Goal: Navigation & Orientation: Go to known website

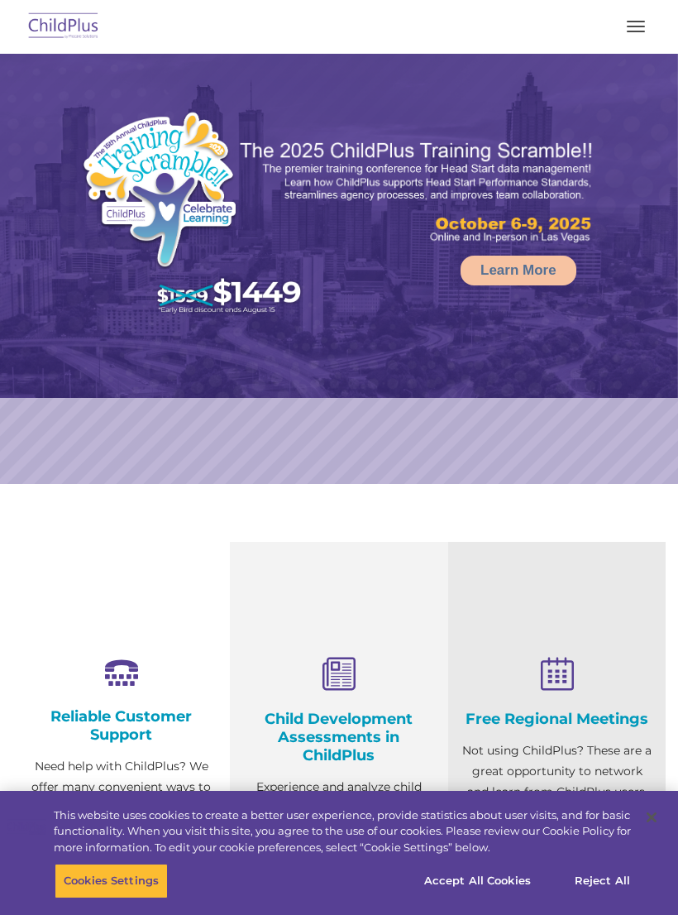
select select "MEDIUM"
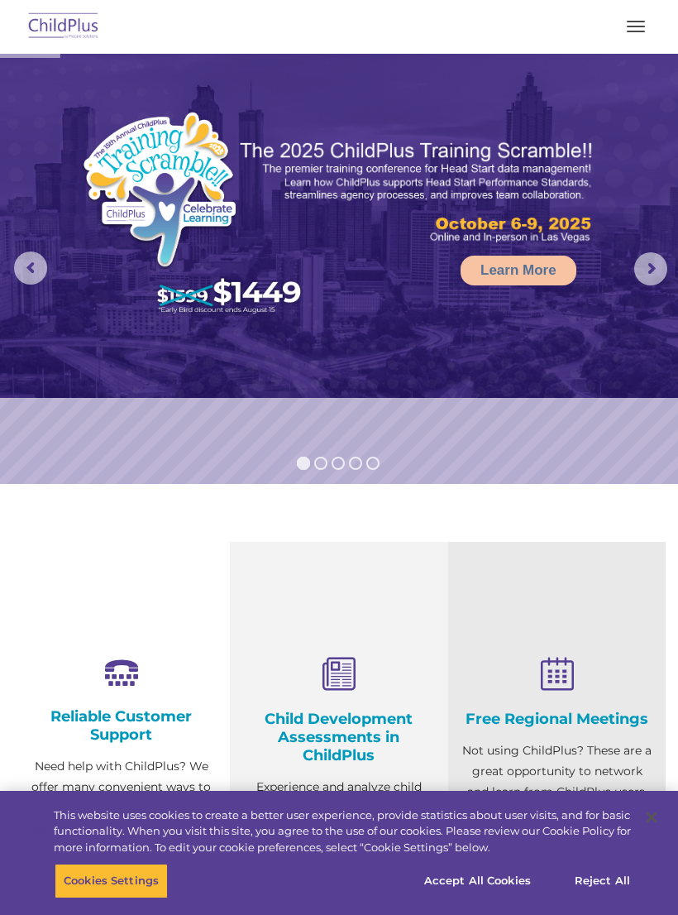
click at [628, 38] on button "button" at bounding box center [636, 26] width 35 height 26
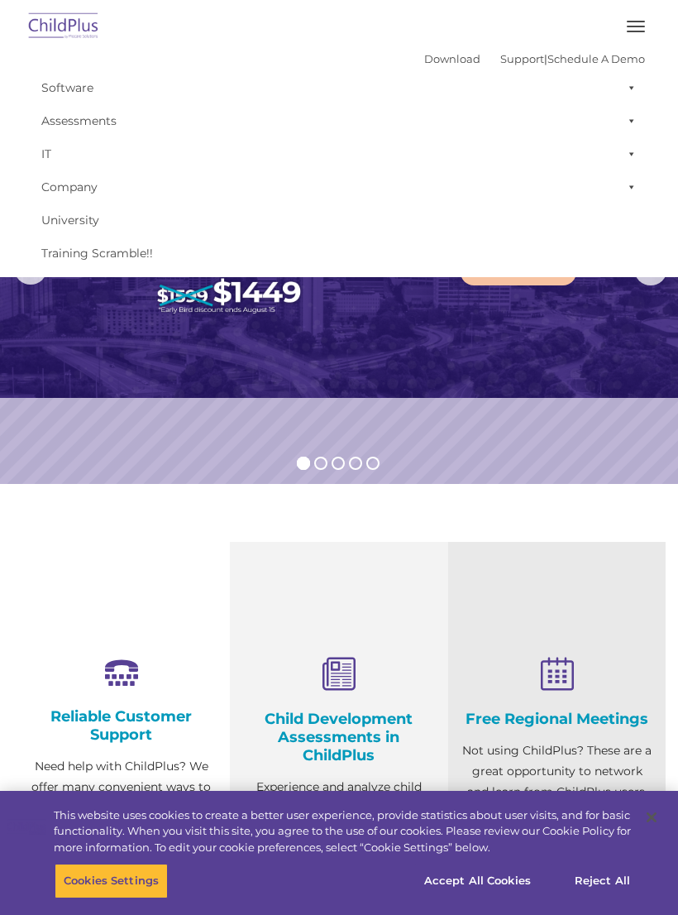
click at [640, 26] on span "button" at bounding box center [636, 27] width 18 height 2
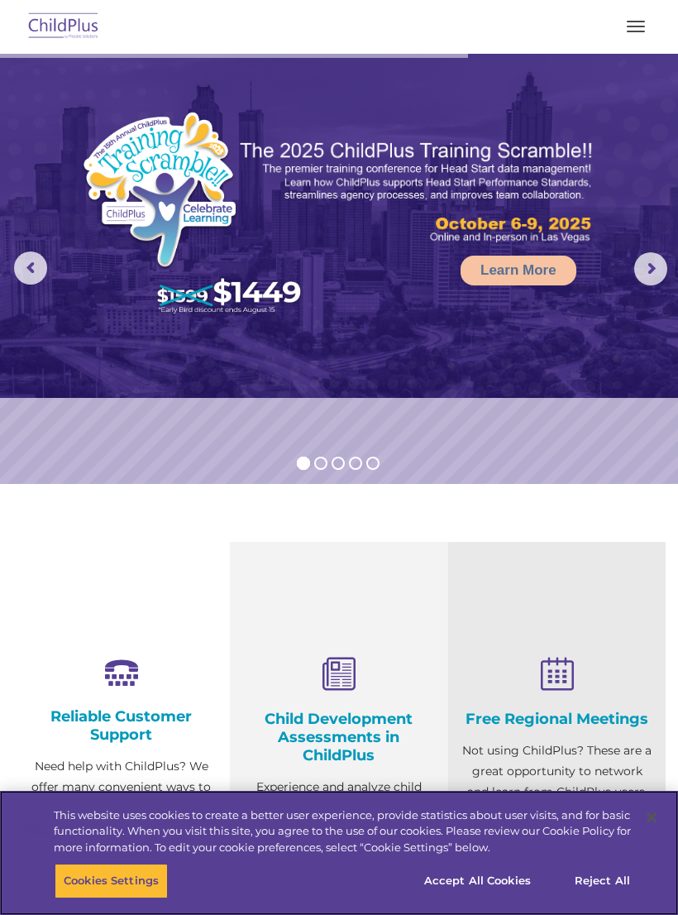
click at [492, 866] on button "Accept All Cookies" at bounding box center [477, 881] width 125 height 35
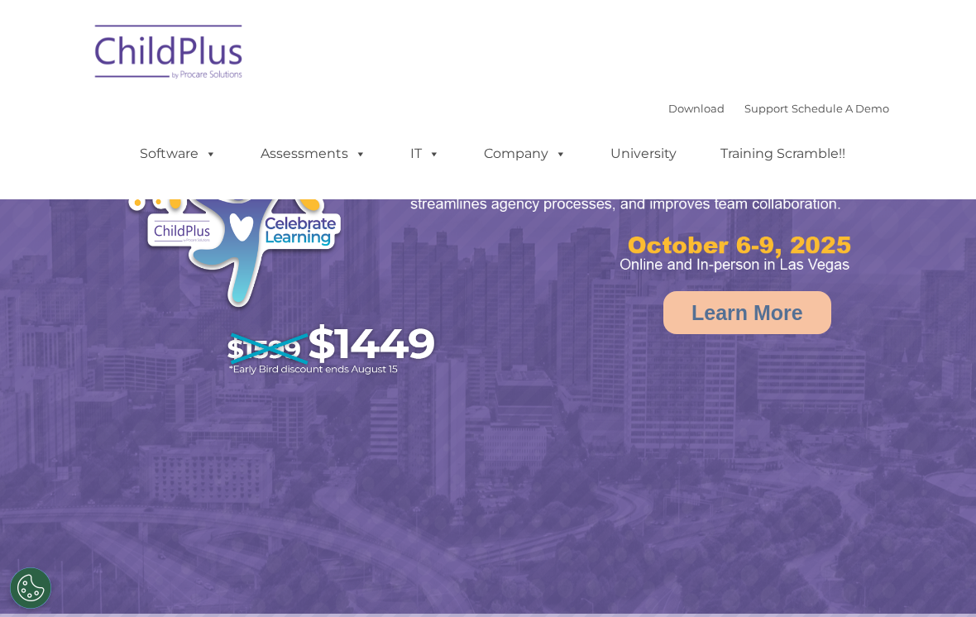
select select "MEDIUM"
